Goal: Information Seeking & Learning: Learn about a topic

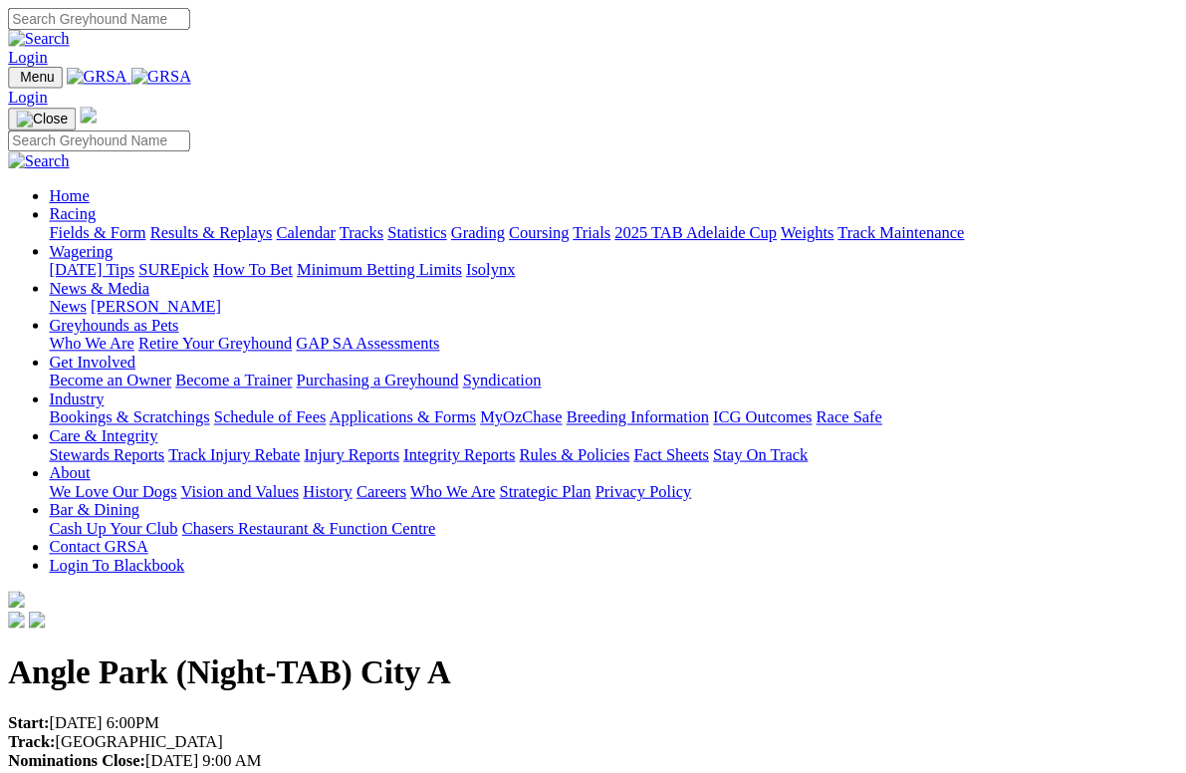
scroll to position [3, 0]
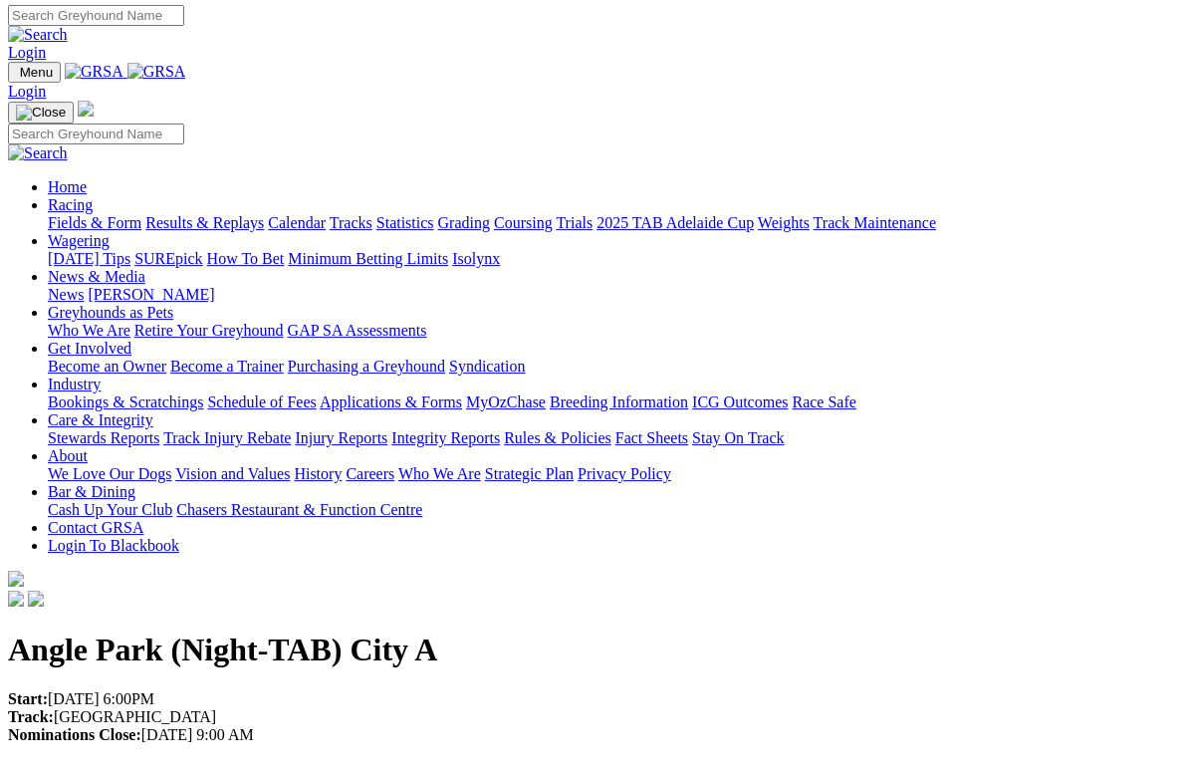
click at [93, 196] on link "Racing" at bounding box center [70, 204] width 45 height 17
click at [105, 214] on link "Fields & Form" at bounding box center [95, 222] width 94 height 17
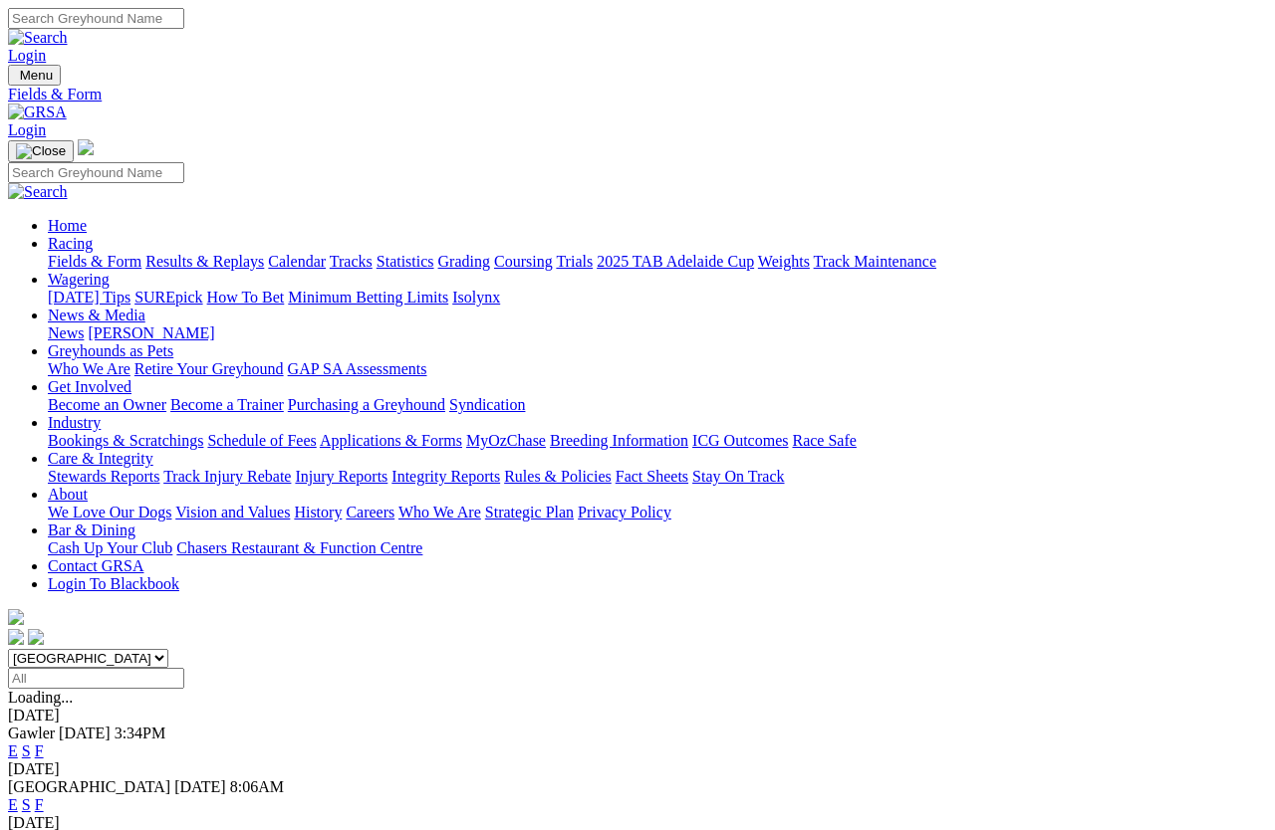
click at [592, 253] on link "Trials" at bounding box center [574, 261] width 37 height 17
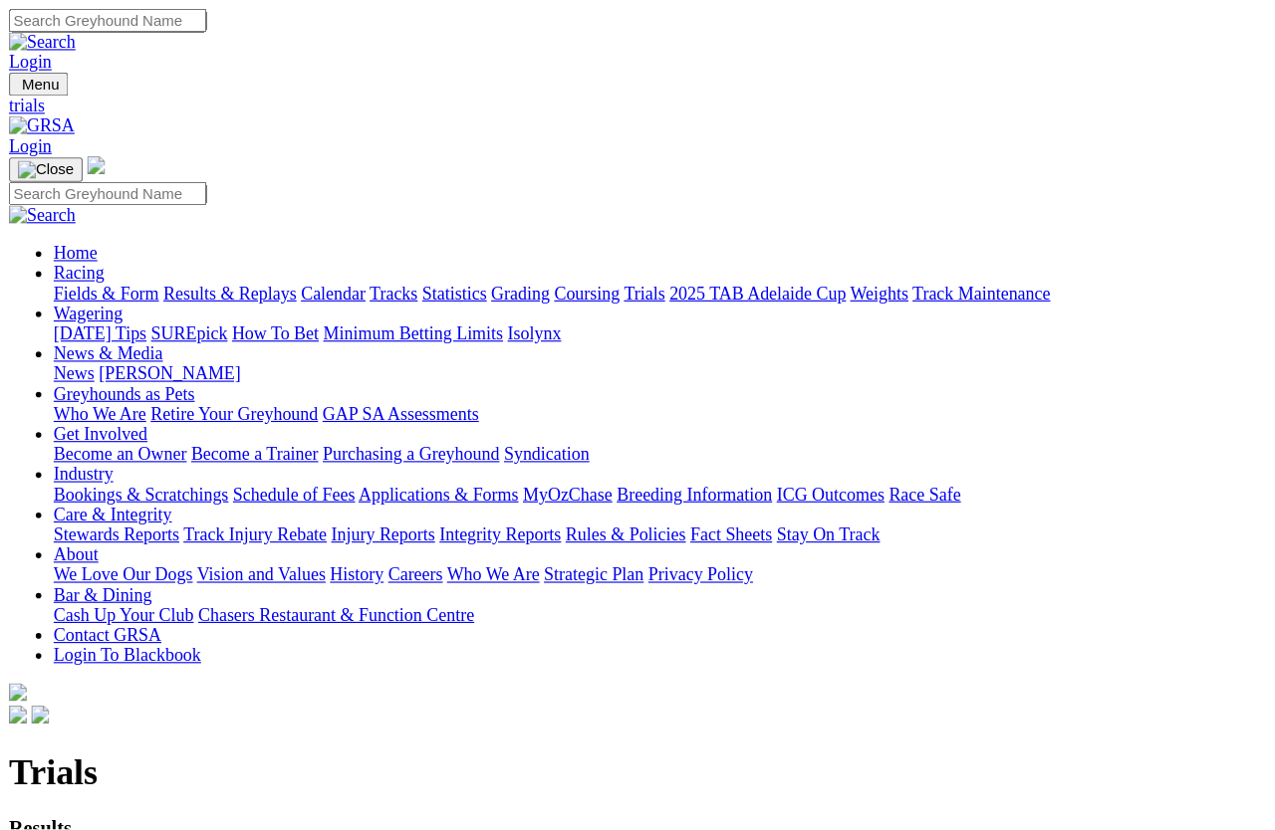
scroll to position [13, 0]
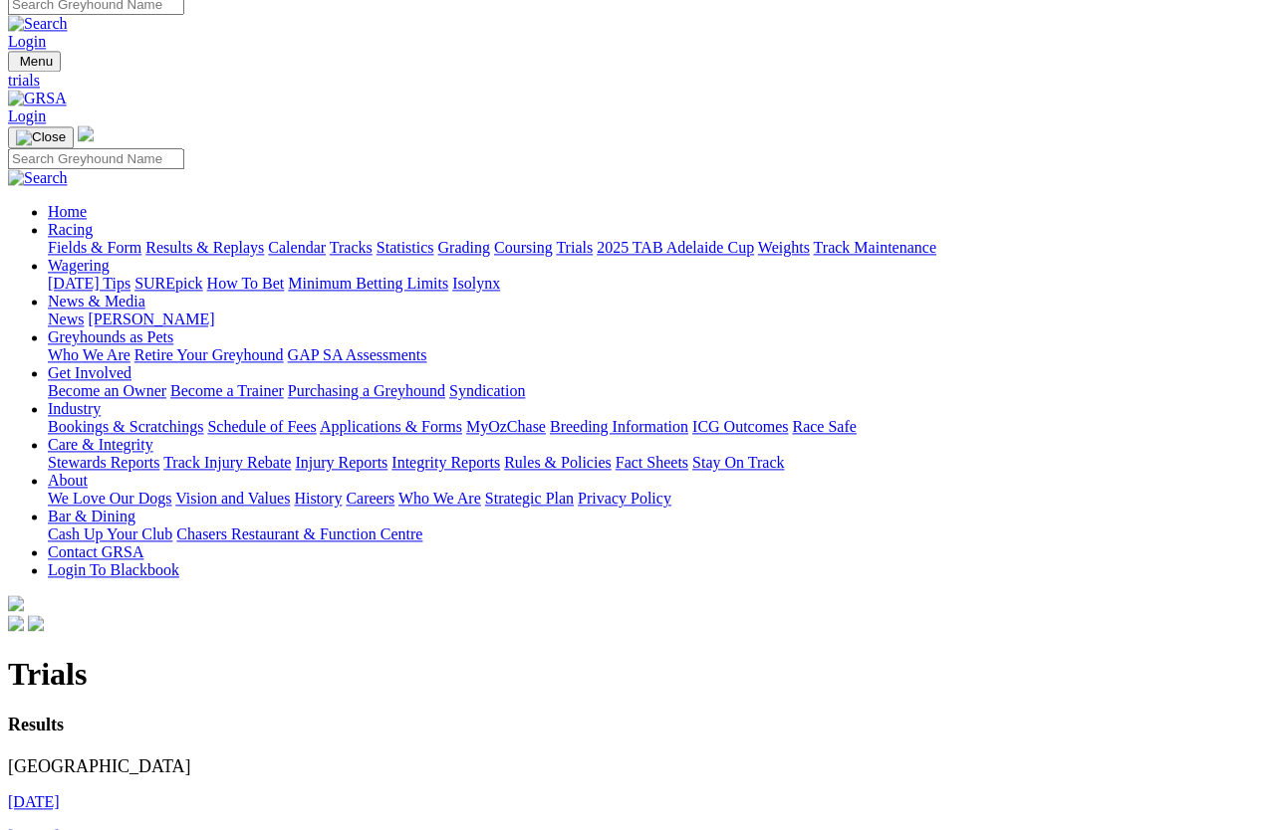
click at [60, 739] on link "11th August 2025" at bounding box center [34, 836] width 52 height 17
click at [60, 739] on link "13th August 2025" at bounding box center [34, 802] width 52 height 17
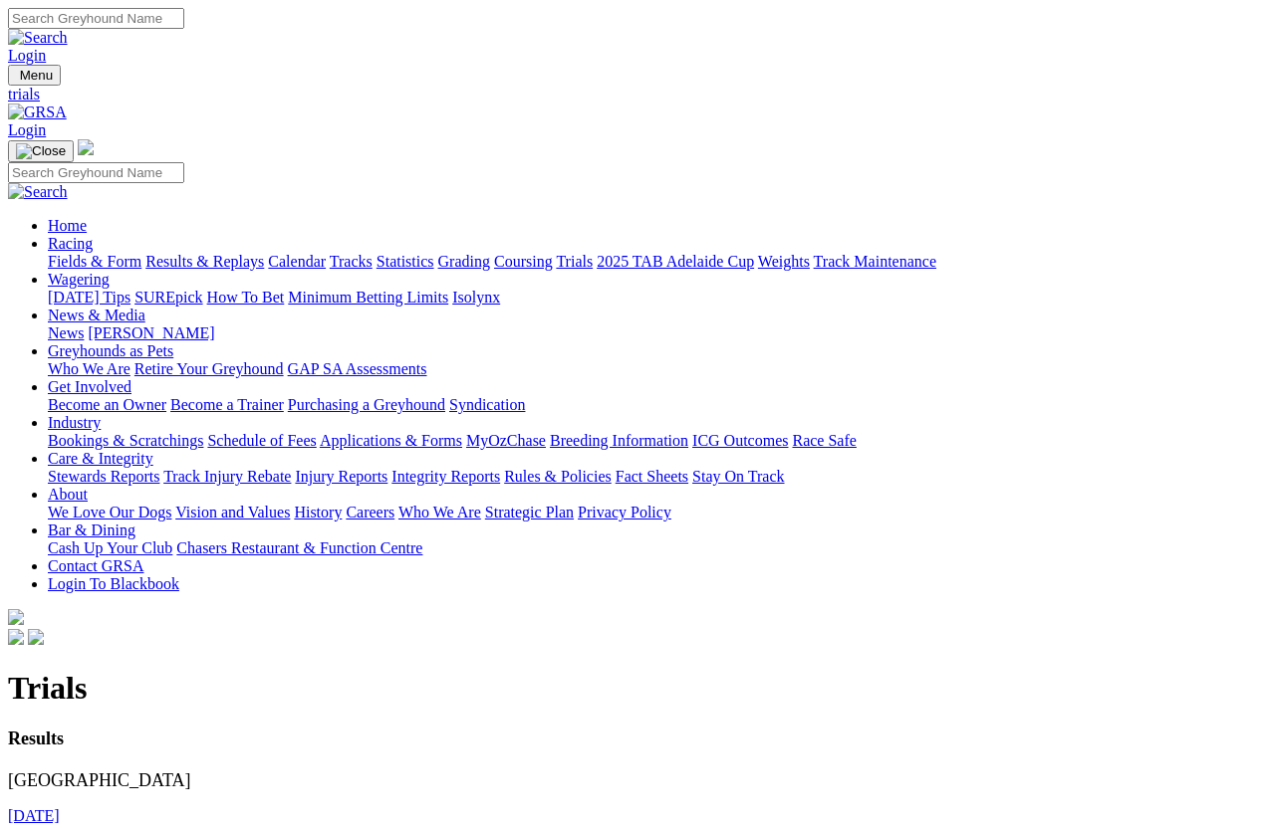
scroll to position [14, 0]
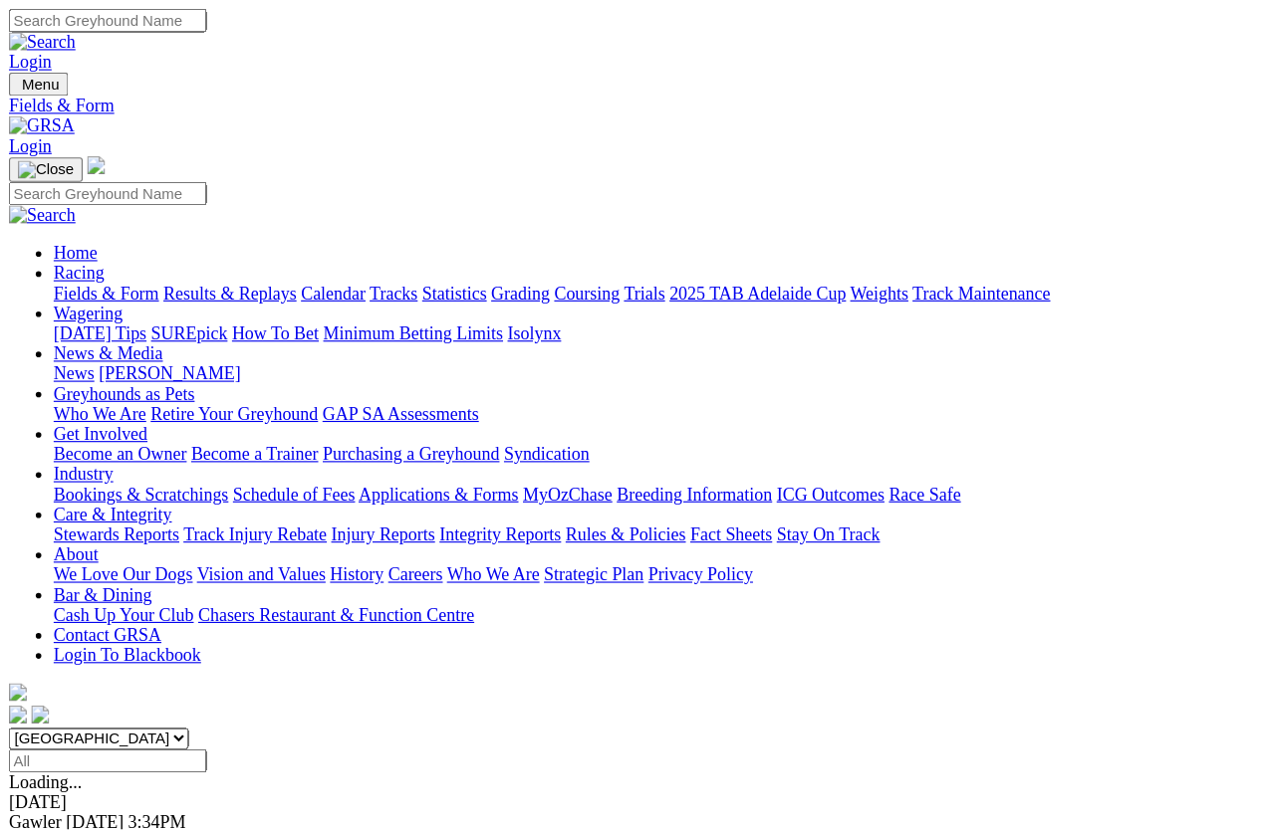
scroll to position [13, 0]
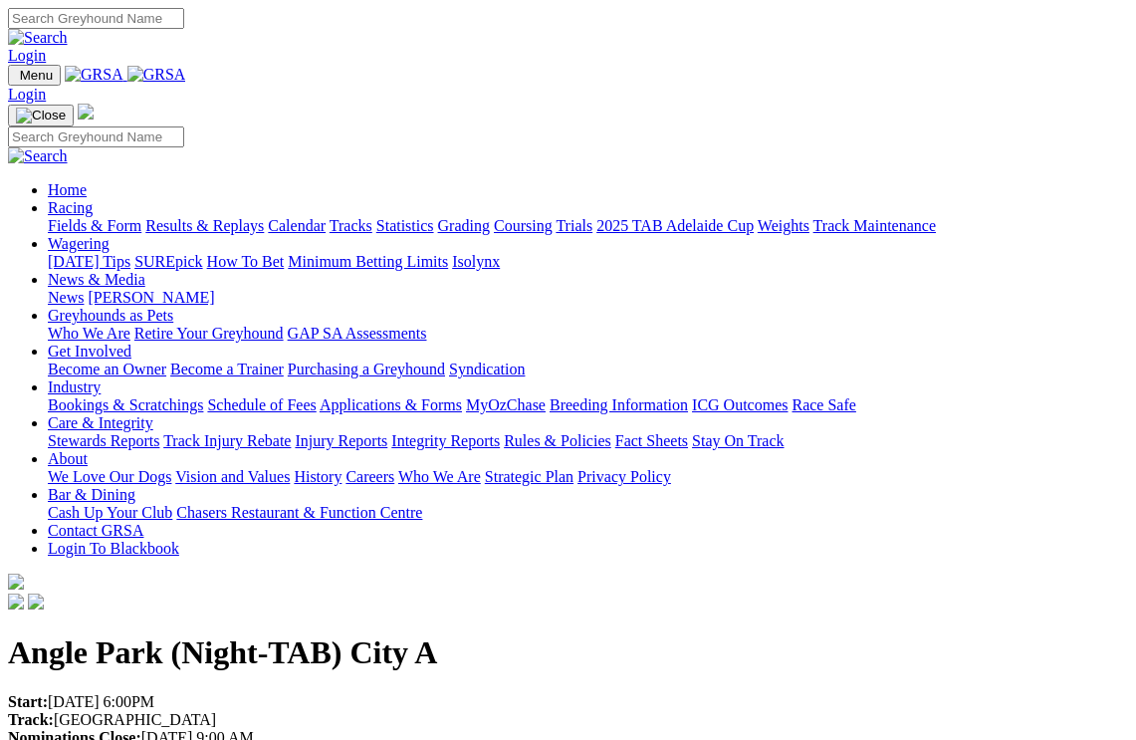
scroll to position [42, 0]
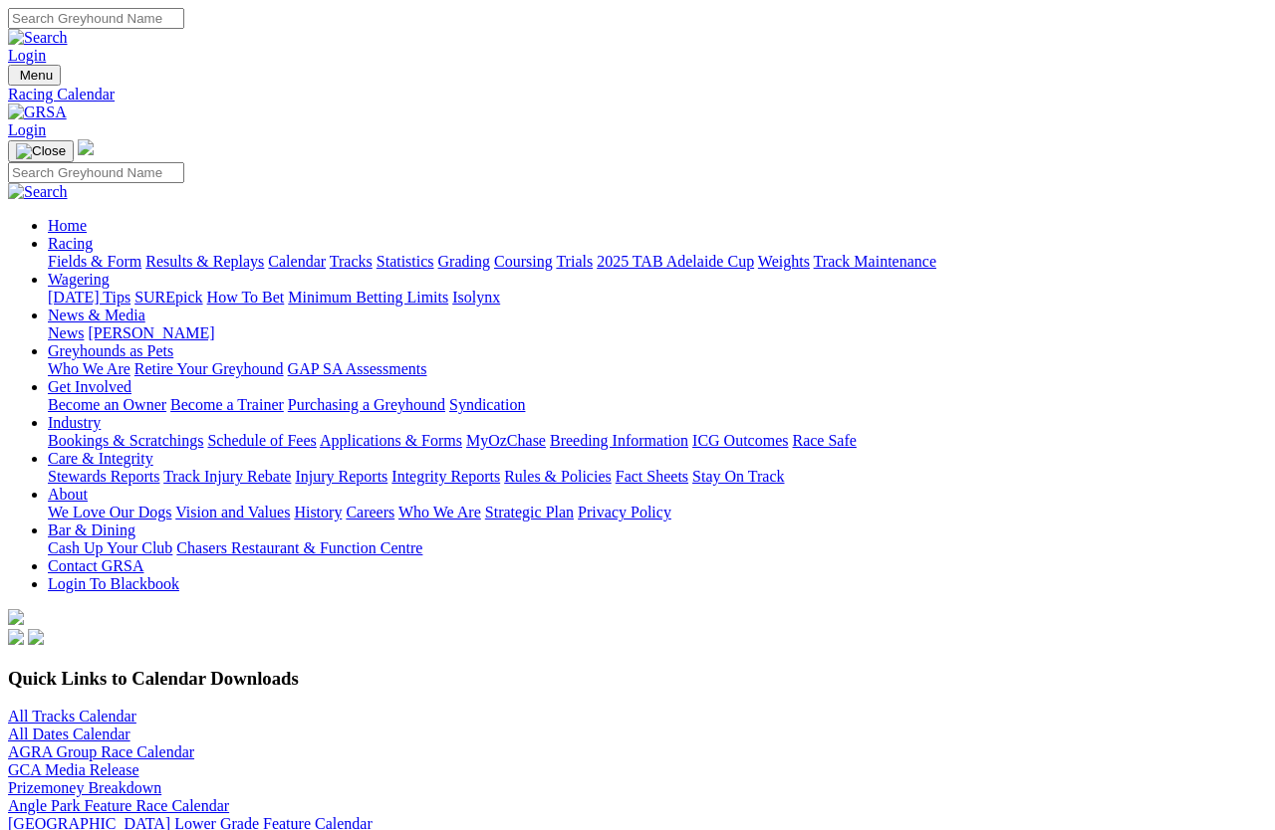
scroll to position [14, 0]
